Goal: Information Seeking & Learning: Learn about a topic

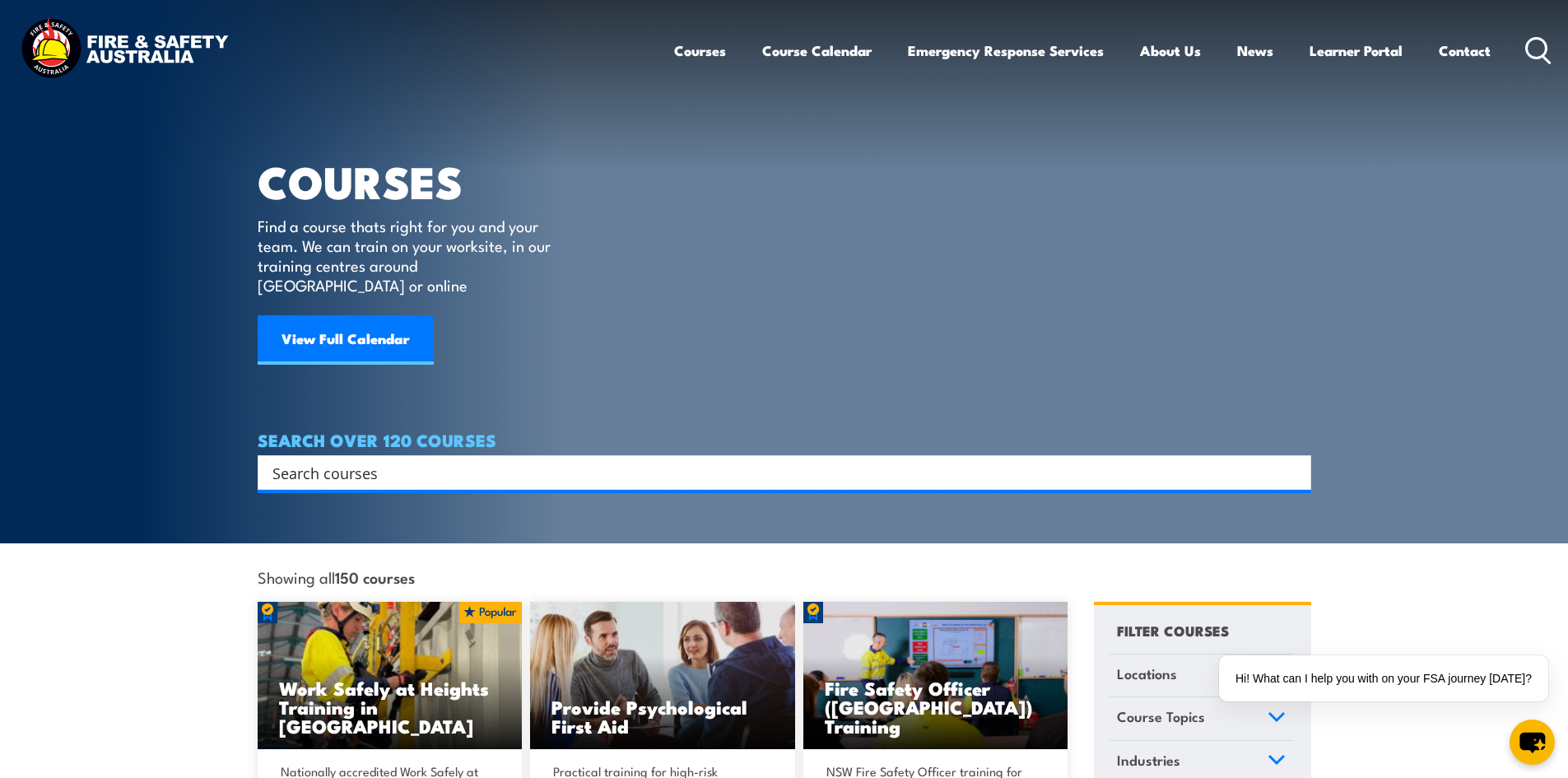
click at [352, 460] on input "Search input" at bounding box center [773, 472] width 1002 height 25
paste input "HLTAID011"
type input "HLTAID011"
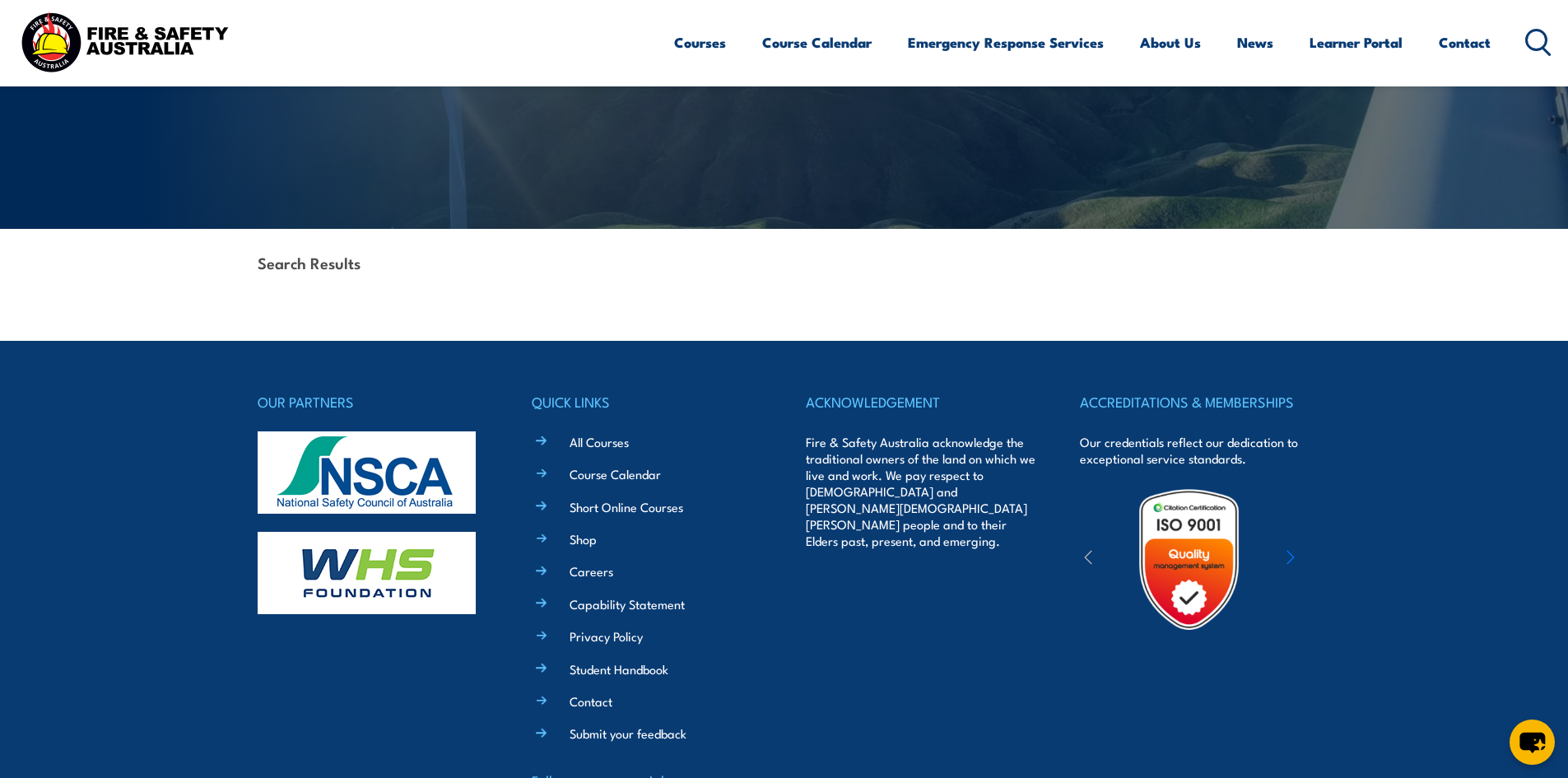
scroll to position [247, 0]
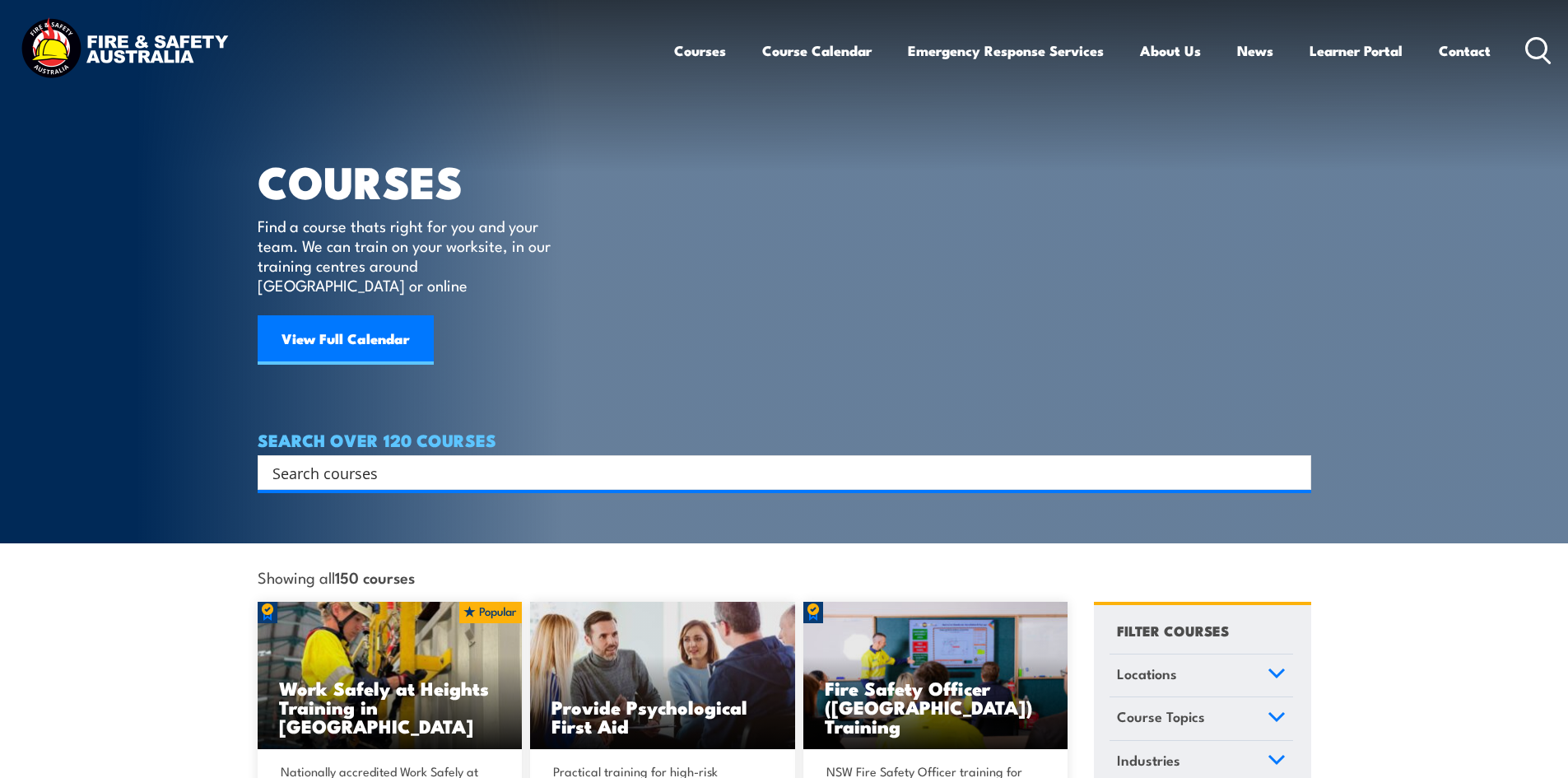
click at [418, 460] on input "Search input" at bounding box center [773, 472] width 1002 height 25
type input "first aid"
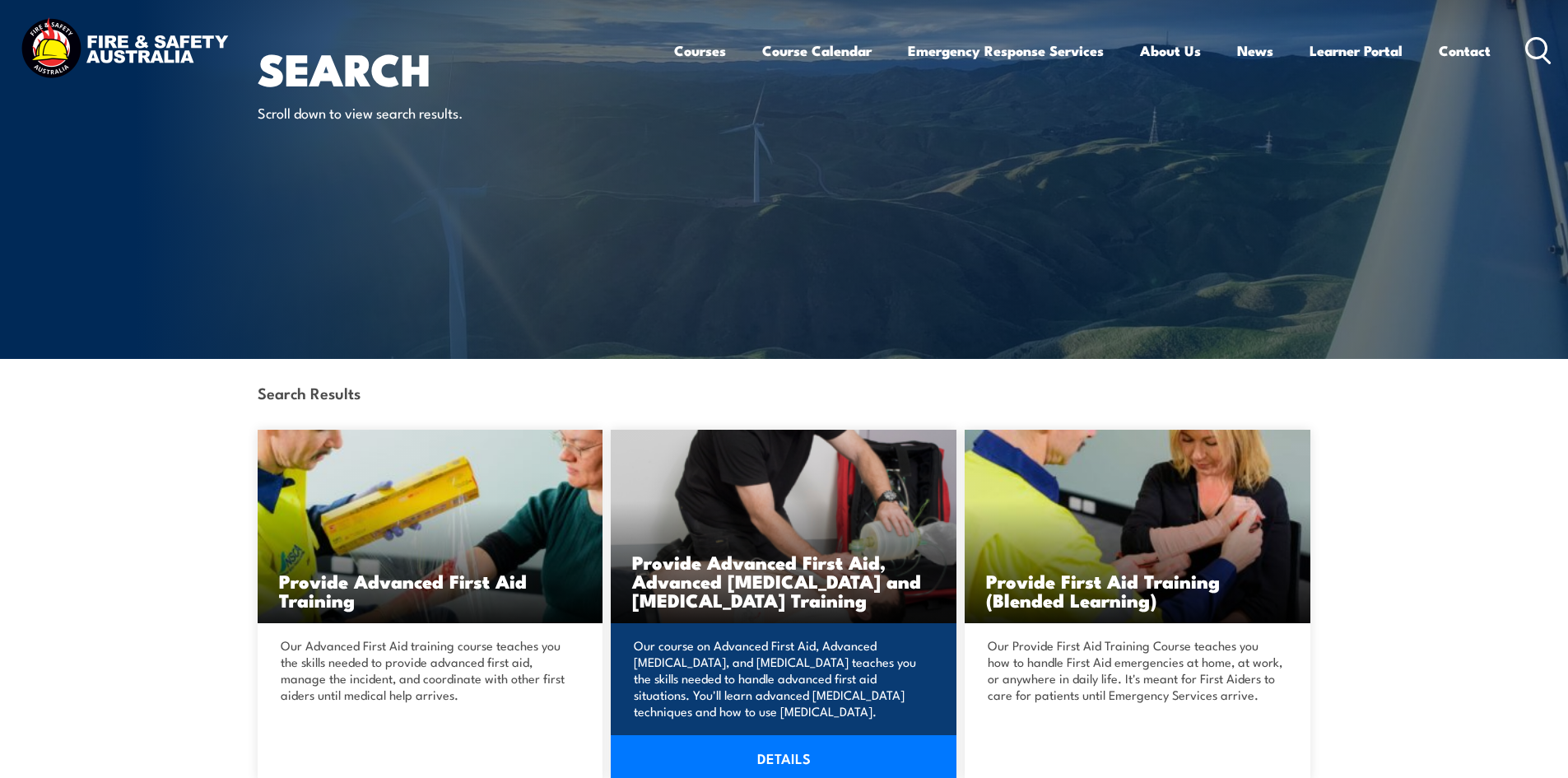
scroll to position [330, 0]
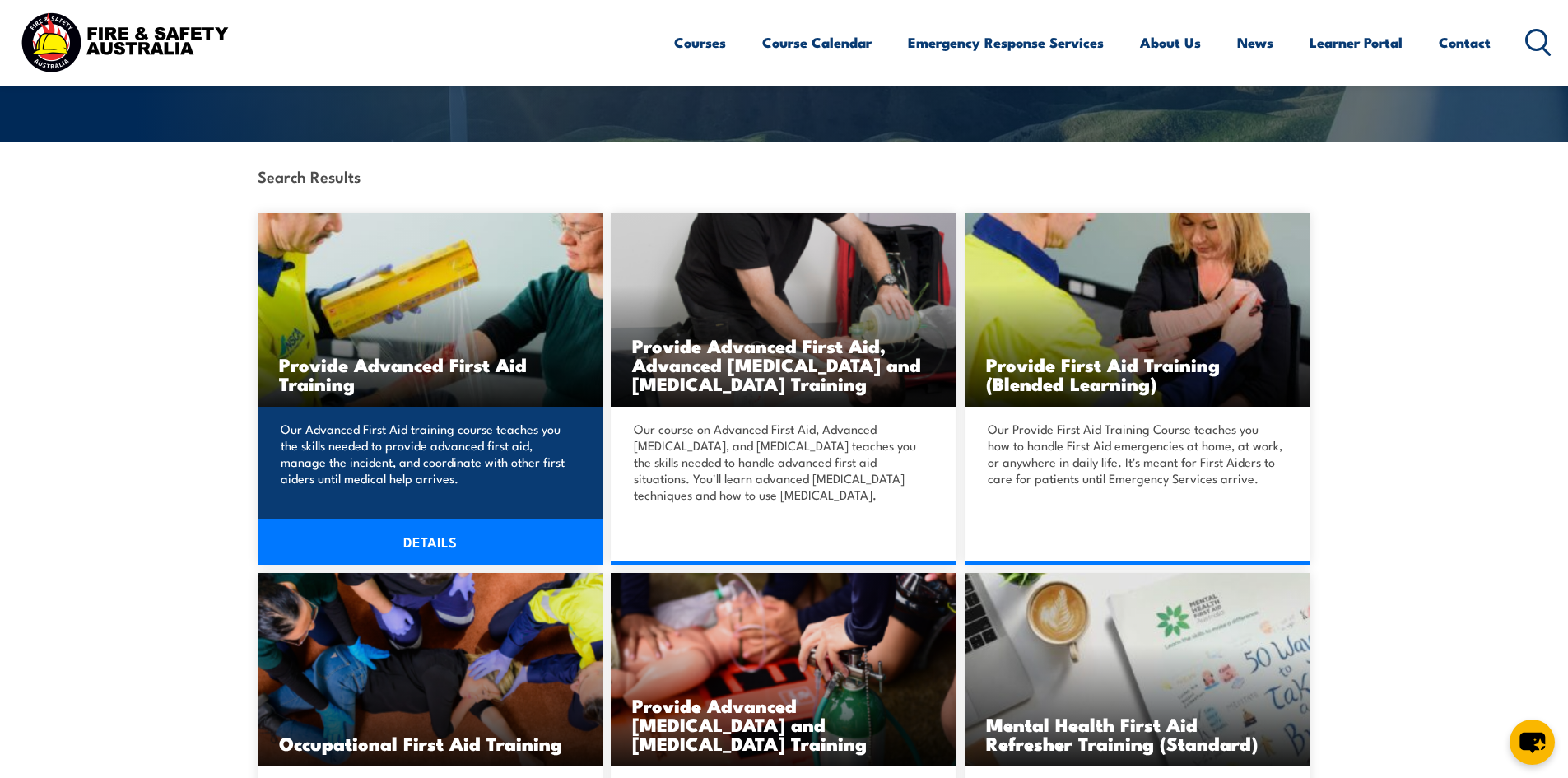
click at [373, 335] on img at bounding box center [430, 310] width 346 height 194
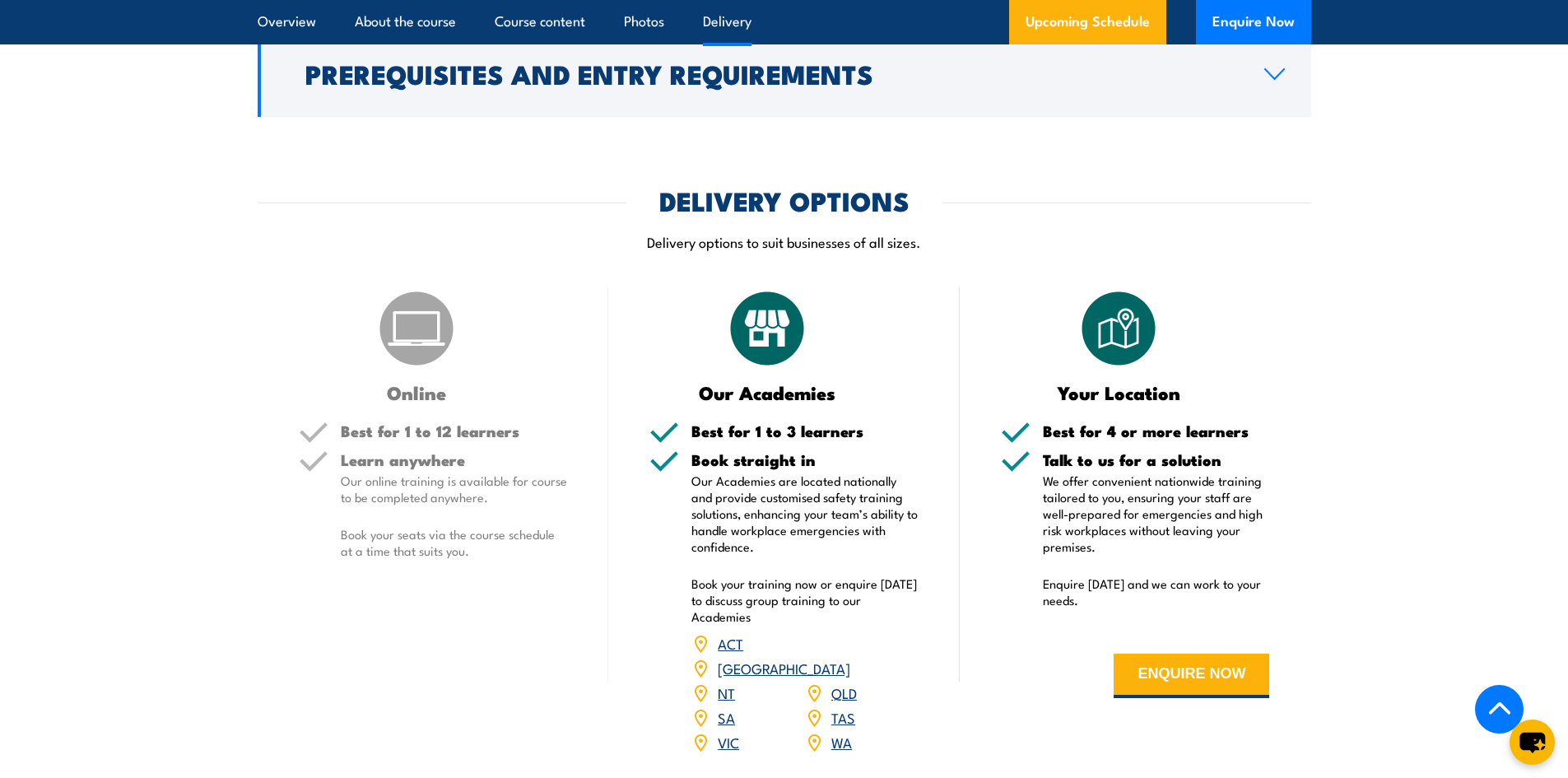
scroll to position [1812, 0]
drag, startPoint x: 410, startPoint y: 410, endPoint x: 559, endPoint y: 407, distance: 149.0
click at [559, 423] on h5 "Best for 1 to 12 learners" at bounding box center [454, 430] width 227 height 16
click at [504, 451] on div "Learn anywhere Our online training is available for course to be completed anyw…" at bounding box center [454, 518] width 227 height 134
drag, startPoint x: 405, startPoint y: 445, endPoint x: 440, endPoint y: 444, distance: 35.0
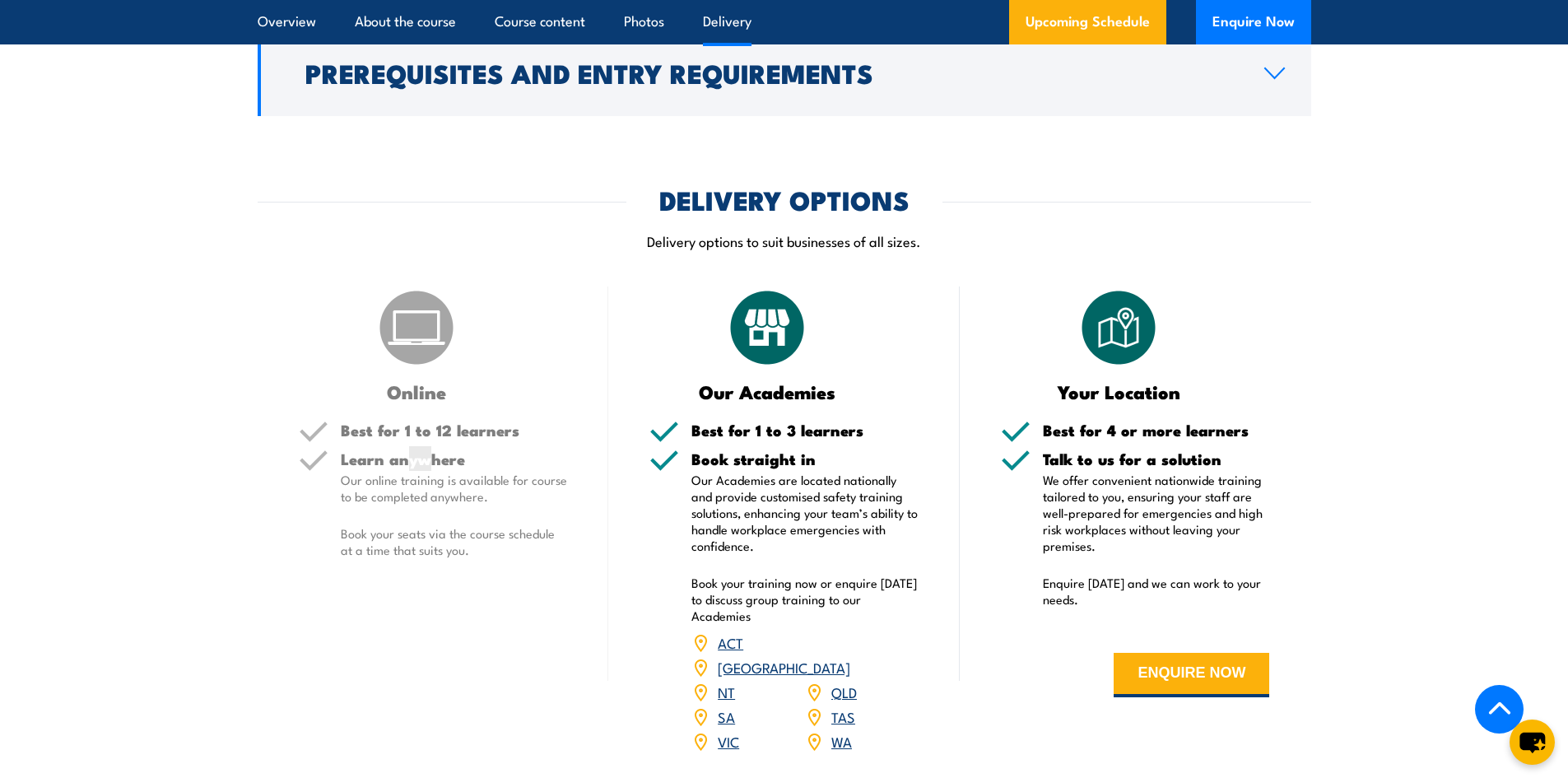
click at [440, 451] on h5 "Learn anywhere" at bounding box center [454, 458] width 227 height 16
click at [449, 478] on p "Our online training is available for course to be completed anywhere." at bounding box center [454, 489] width 227 height 33
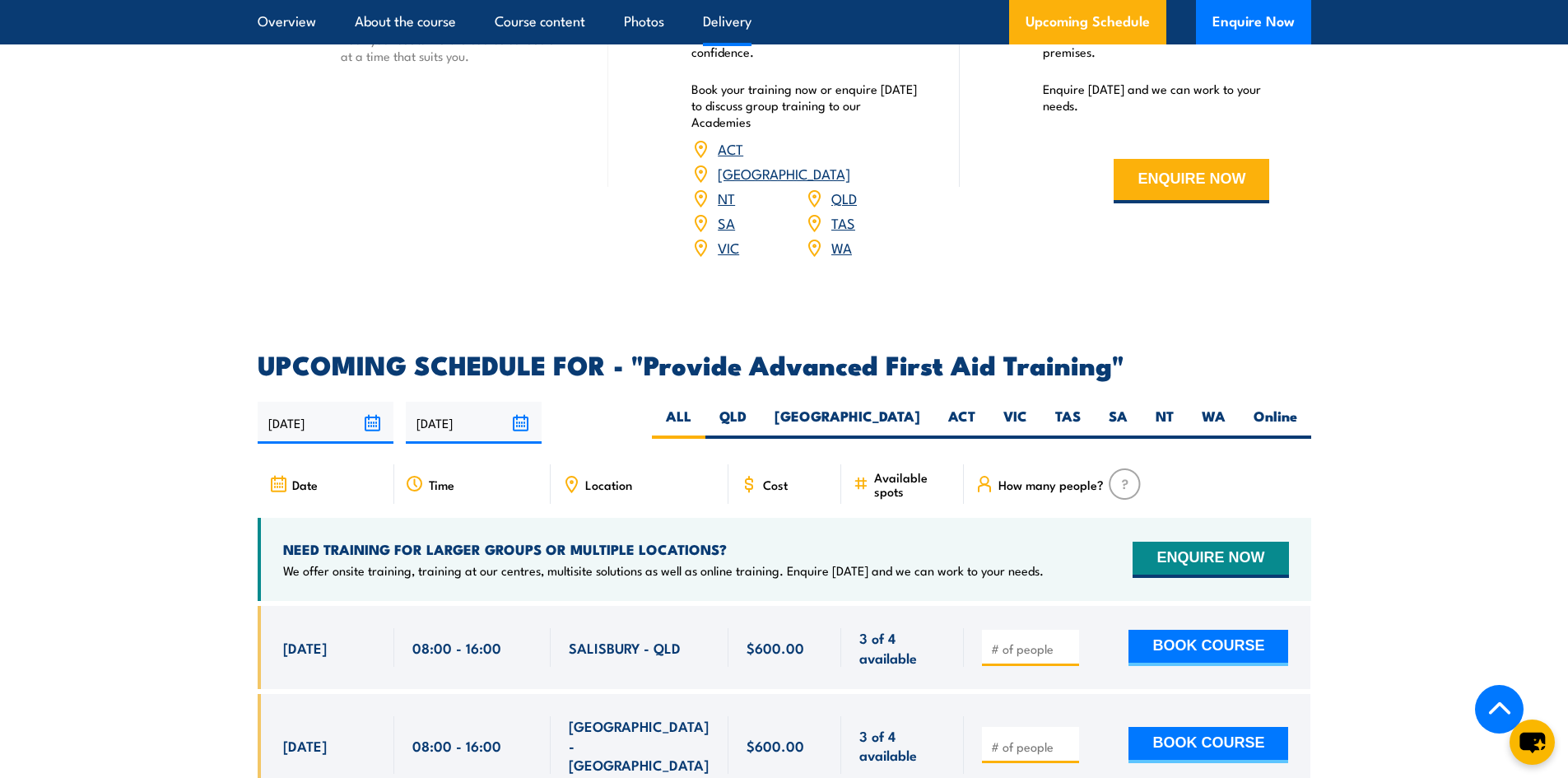
scroll to position [2552, 0]
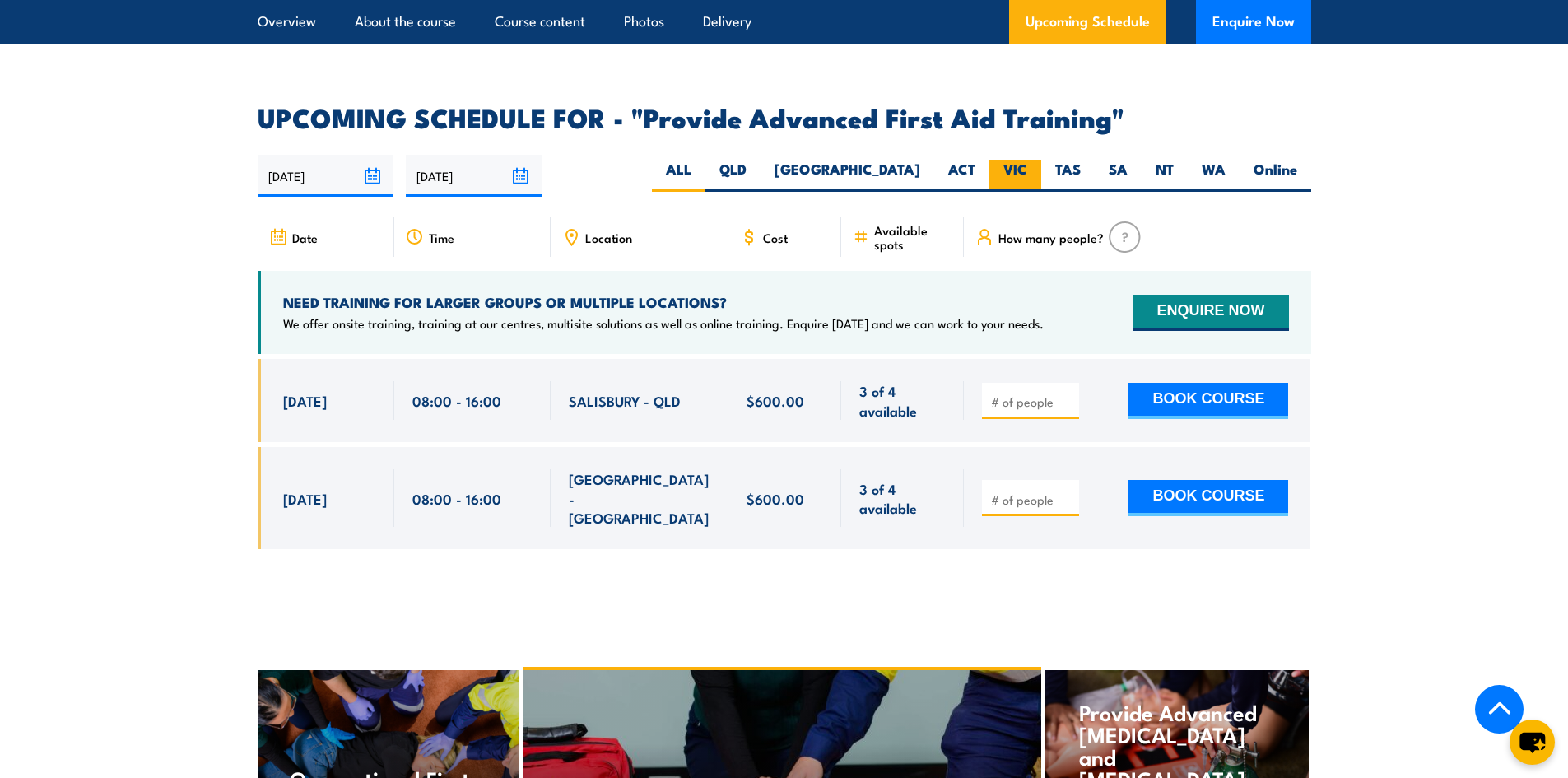
click at [1017, 160] on label "VIC" at bounding box center [1015, 175] width 52 height 32
click at [1027, 160] on input "VIC" at bounding box center [1032, 165] width 11 height 11
radio input "true"
